Goal: Navigation & Orientation: Find specific page/section

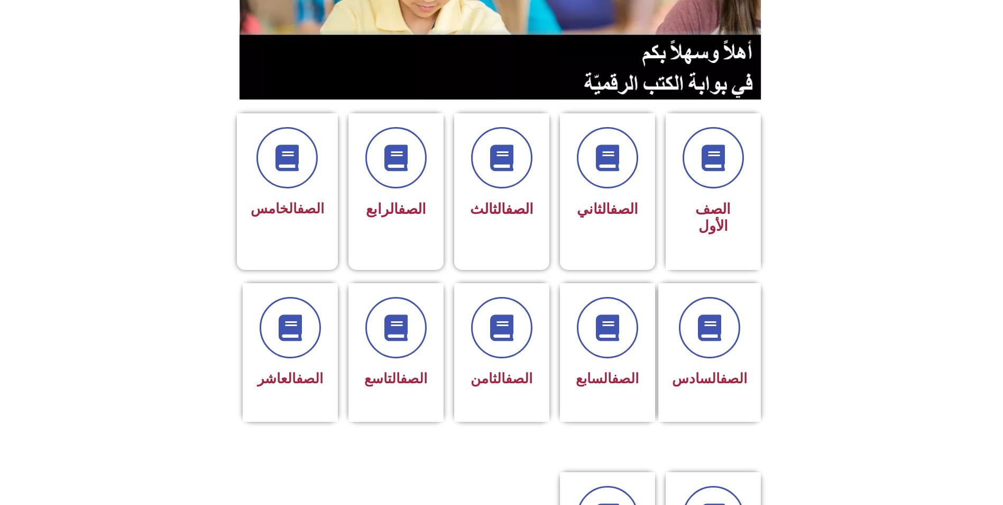
scroll to position [379, 0]
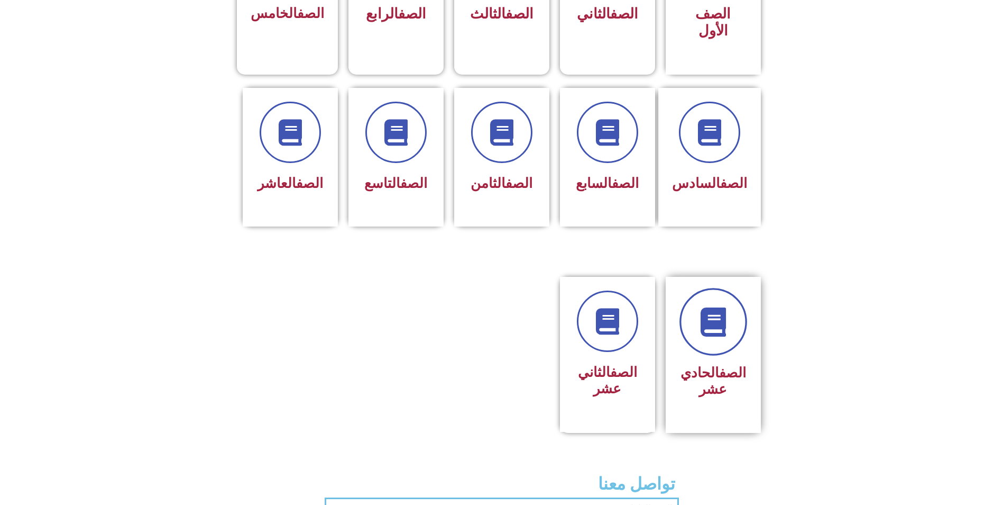
click at [702, 307] on link at bounding box center [714, 322] width 68 height 68
click at [691, 360] on div "الصف الحادي عشر" at bounding box center [713, 381] width 67 height 42
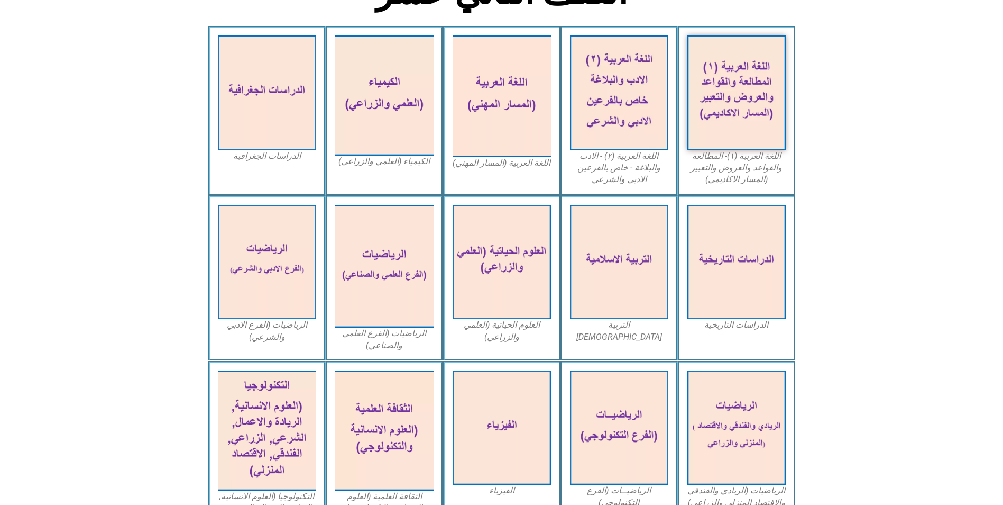
scroll to position [301, 0]
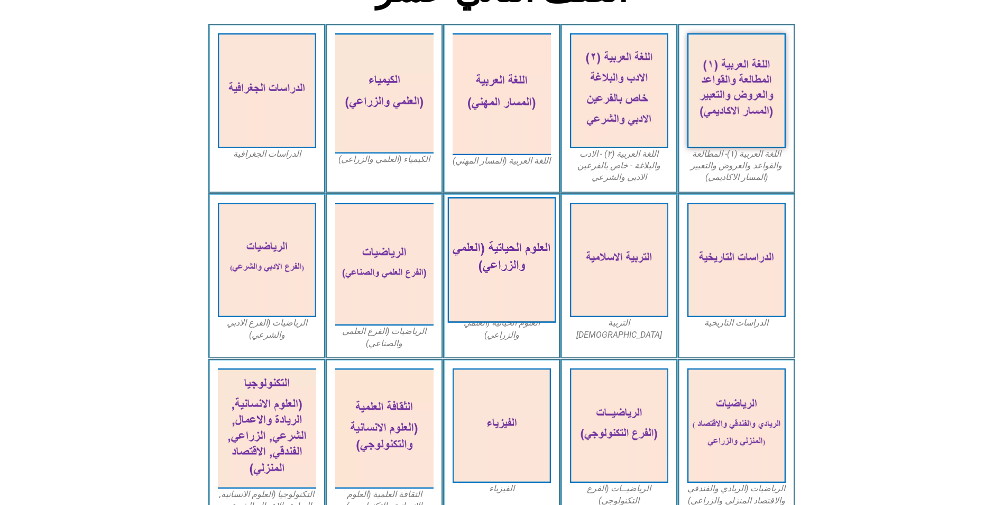
click at [531, 273] on img at bounding box center [501, 260] width 108 height 126
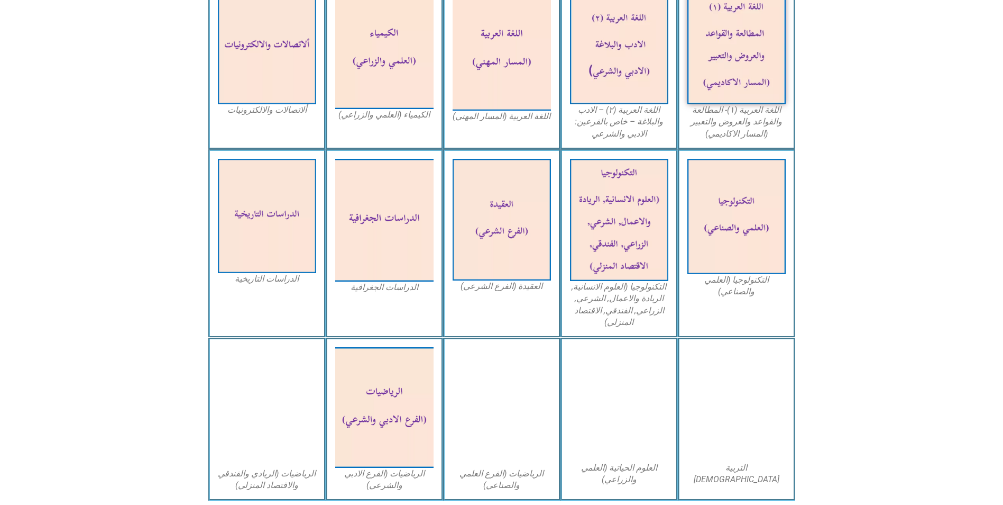
scroll to position [381, 0]
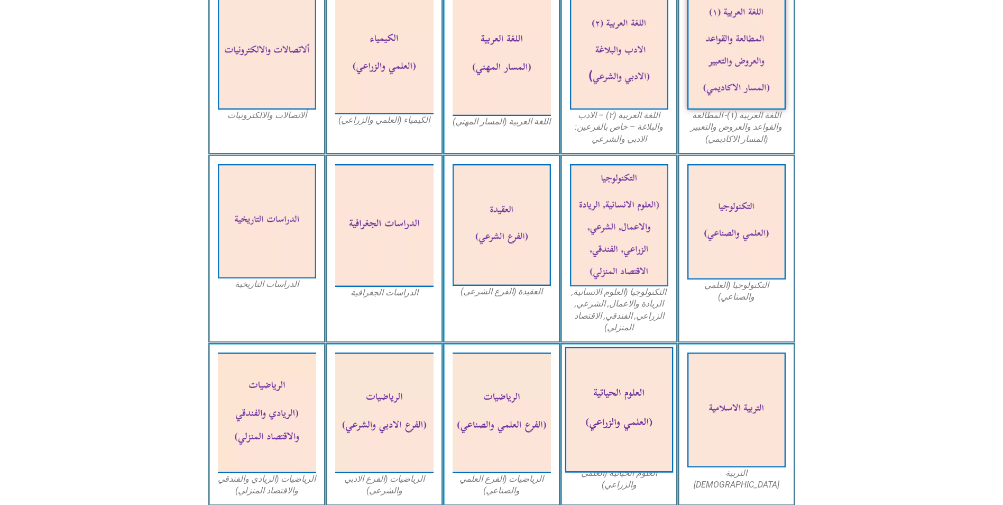
click at [642, 400] on img at bounding box center [619, 410] width 108 height 126
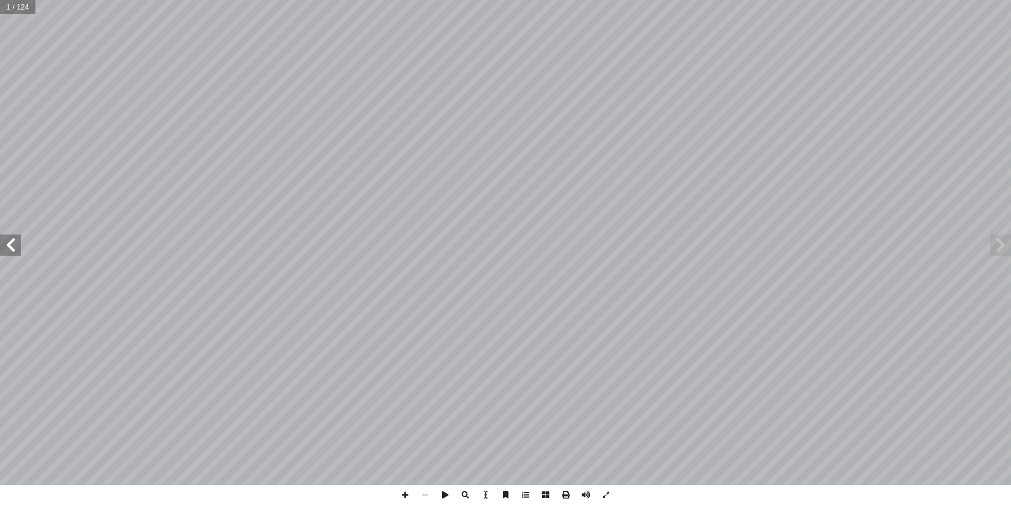
click at [14, 245] on span at bounding box center [10, 244] width 21 height 21
click at [7, 237] on span at bounding box center [10, 244] width 21 height 21
